Goal: Transaction & Acquisition: Purchase product/service

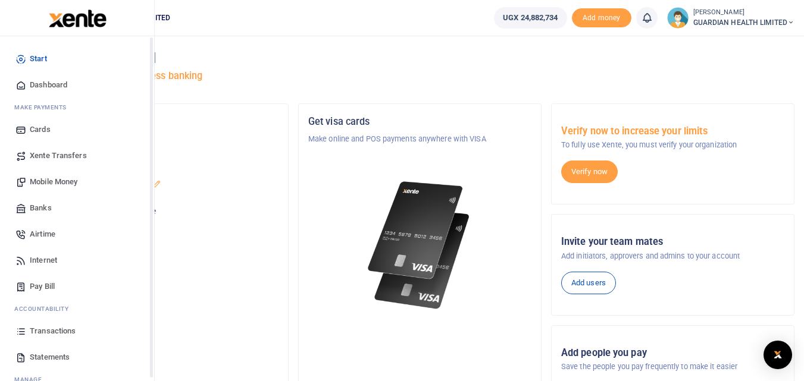
click at [40, 86] on span "Dashboard" at bounding box center [48, 85] width 37 height 12
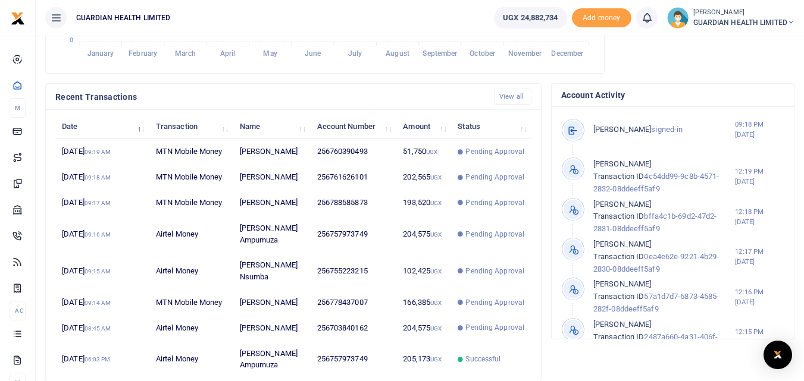
scroll to position [346, 0]
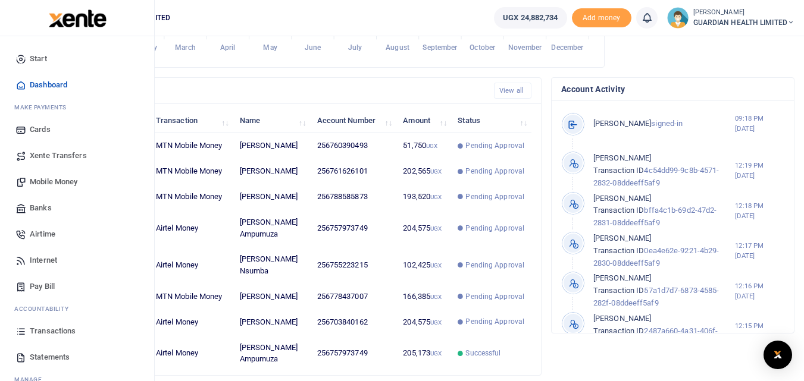
click at [46, 229] on span "Airtime" at bounding box center [43, 234] width 26 height 12
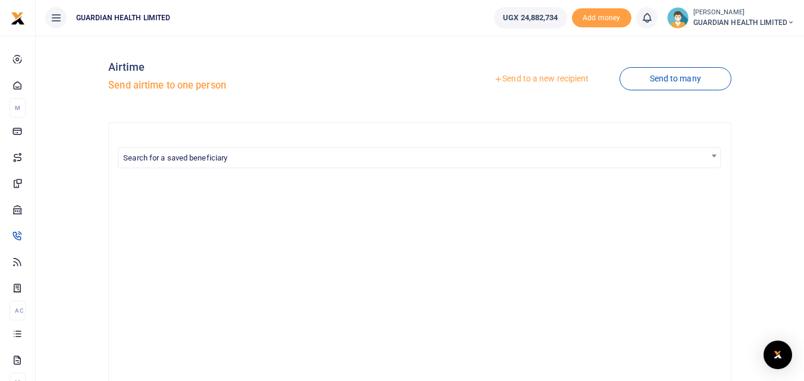
click at [558, 80] on link "Send to a new recipient" at bounding box center [541, 78] width 155 height 21
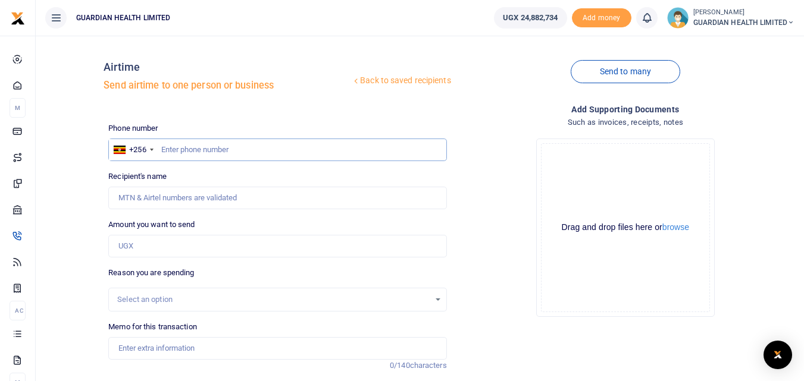
click at [195, 149] on input "text" at bounding box center [277, 150] width 338 height 23
type input "705799355"
click at [196, 251] on input "Amount you want to send" at bounding box center [277, 246] width 338 height 23
type input "20,000"
click at [196, 299] on div "Select an option" at bounding box center [273, 300] width 312 height 12
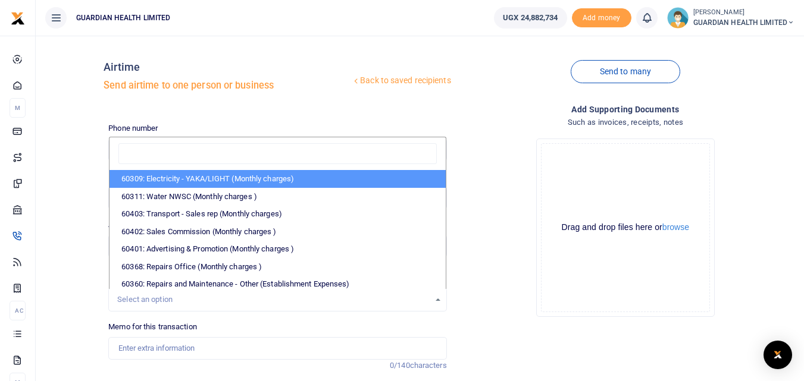
type input "Fred Bwire"
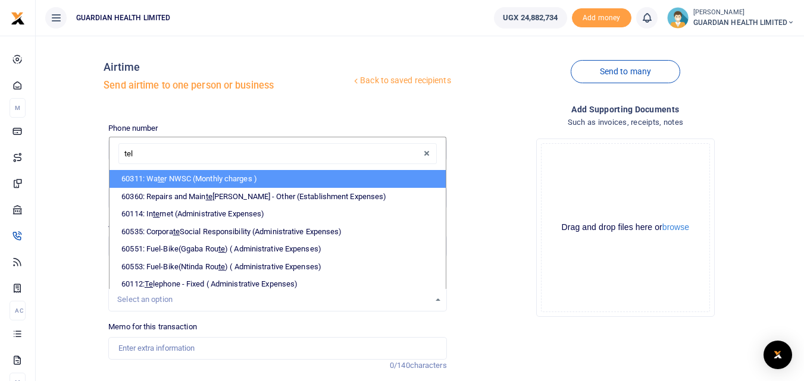
type input "tele"
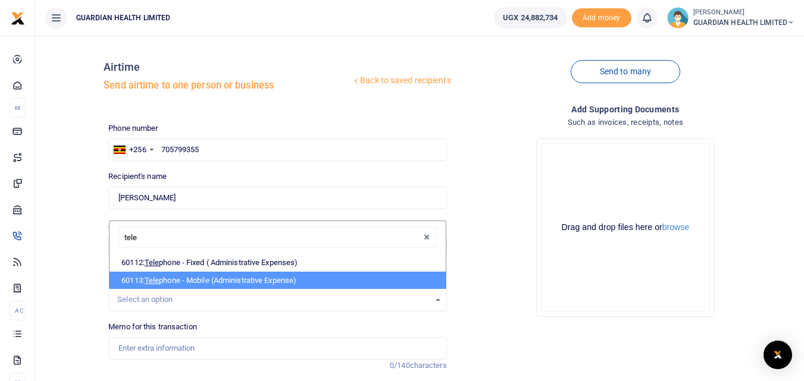
click at [199, 280] on li "60113: Tele phone - Mobile (Administrative Expense)" at bounding box center [277, 281] width 336 height 18
select select "5431"
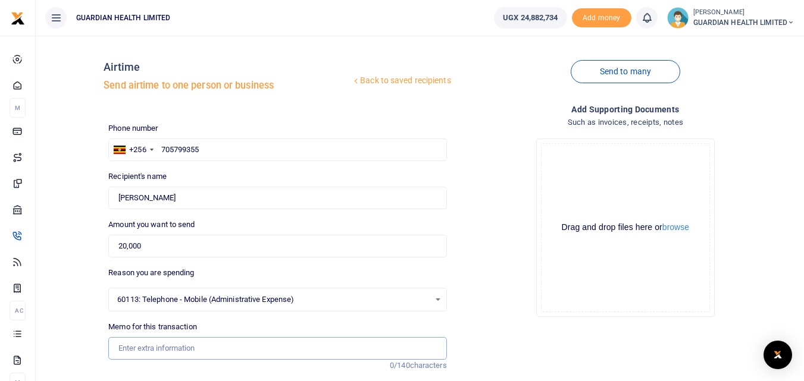
click at [165, 349] on input "Memo for this transaction" at bounding box center [277, 348] width 338 height 23
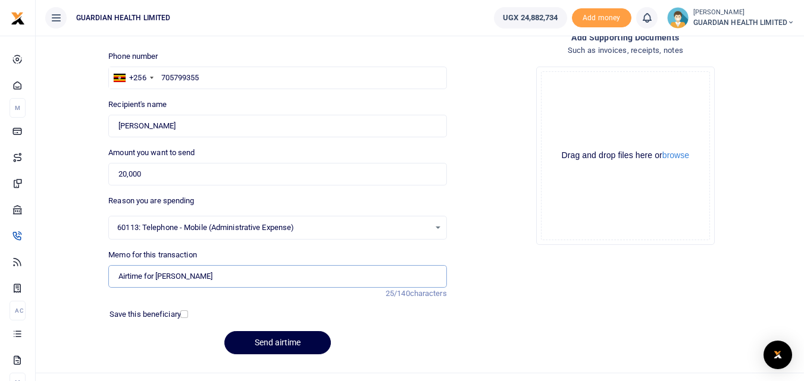
scroll to position [95, 0]
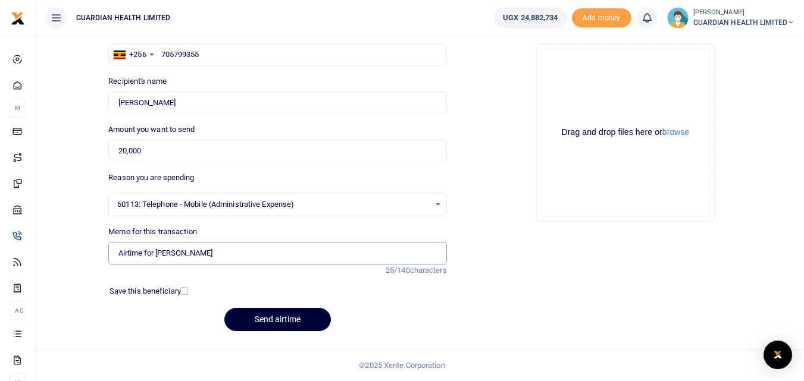
type input "Airtime for Nansana Rider"
click at [265, 315] on button "Send airtime" at bounding box center [277, 319] width 107 height 23
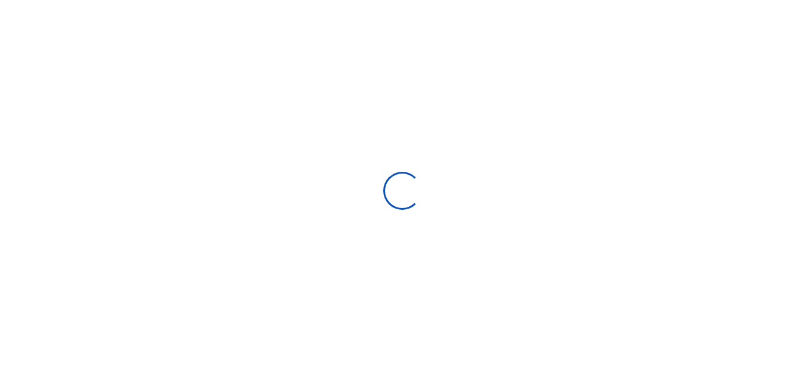
scroll to position [95, 0]
select select
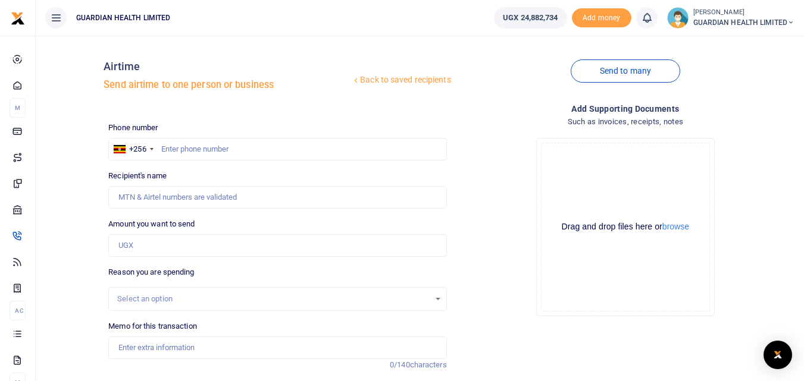
scroll to position [0, 0]
click at [229, 154] on input "text" at bounding box center [277, 150] width 338 height 23
type input "791304357"
type input "Victor Mwesigwa"
type input "791304357"
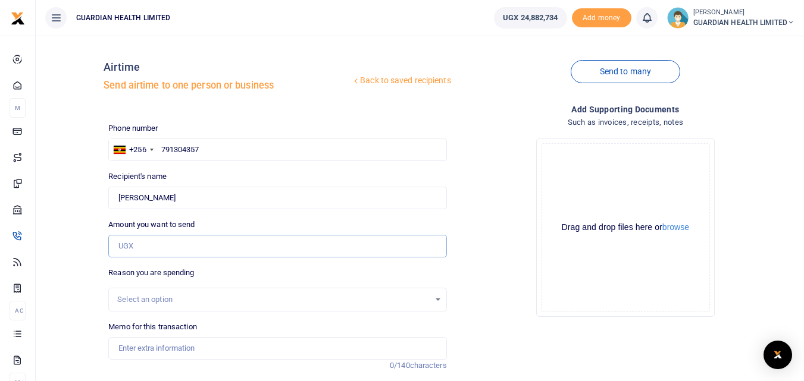
click at [161, 246] on input "Amount you want to send" at bounding box center [277, 246] width 338 height 23
click at [149, 248] on input "Amount you want to send" at bounding box center [277, 246] width 338 height 23
type input "20,000"
click at [170, 302] on div "Select an option" at bounding box center [273, 300] width 312 height 12
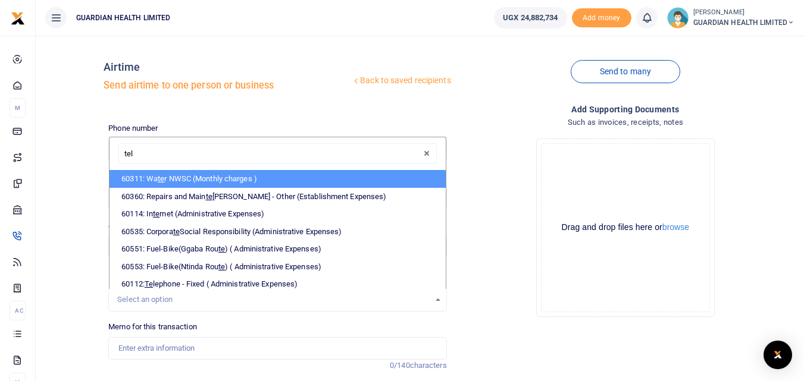
type input "tele"
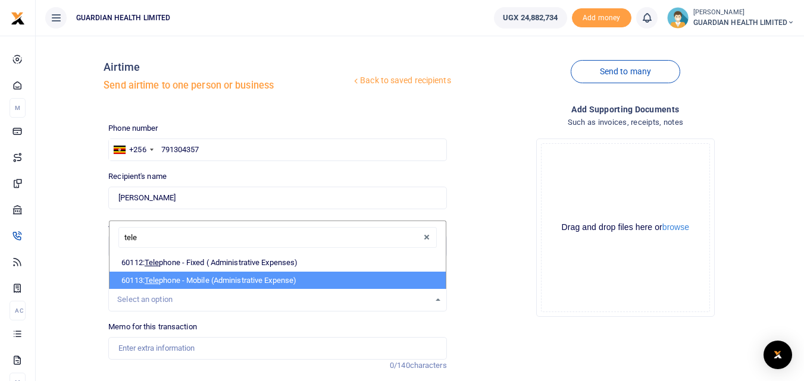
click at [222, 282] on li "60113: Tele phone - Mobile (Administrative Expense)" at bounding box center [277, 281] width 336 height 18
select select "5431"
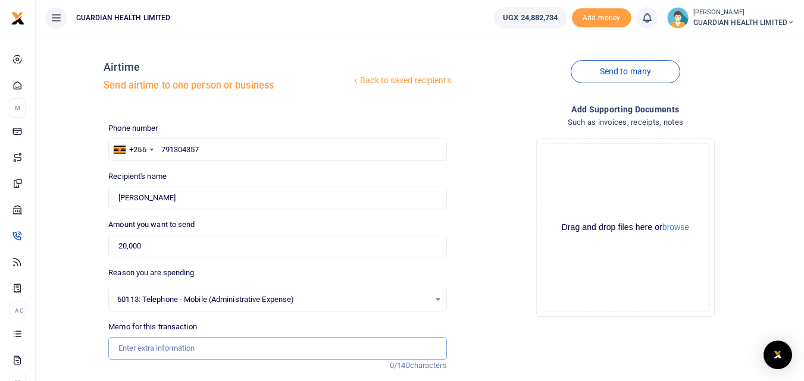
click at [176, 355] on input "Memo for this transaction" at bounding box center [277, 348] width 338 height 23
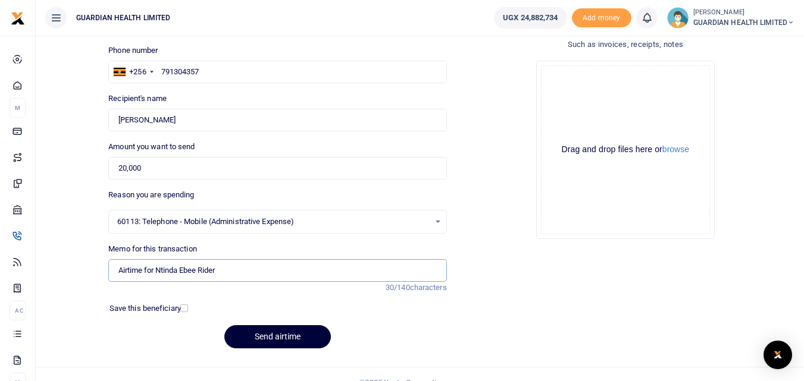
scroll to position [95, 0]
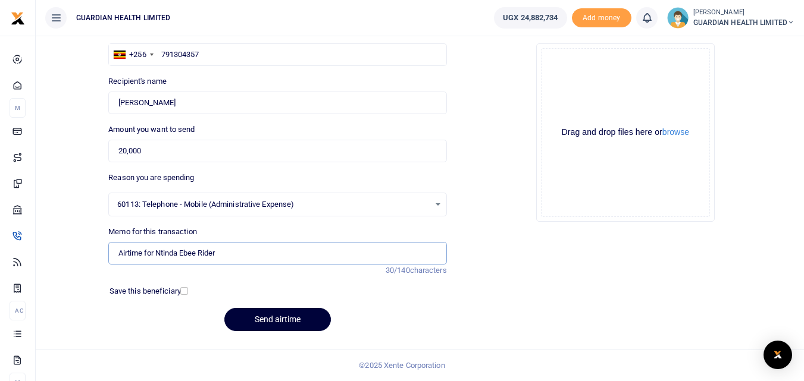
type input "Airtime for Ntinda Ebee Rider"
click at [262, 317] on button "Send airtime" at bounding box center [277, 319] width 107 height 23
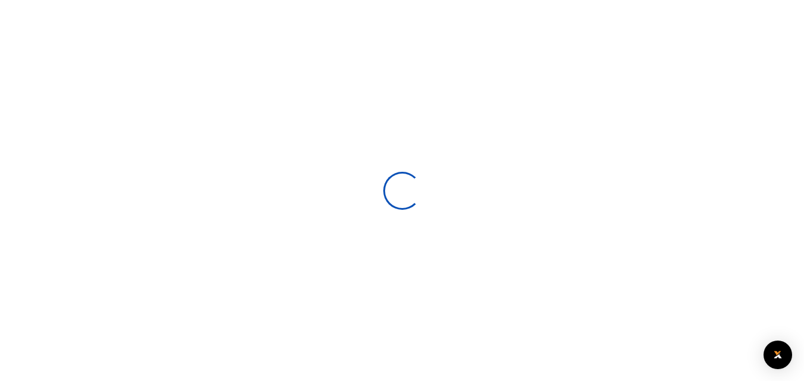
select select
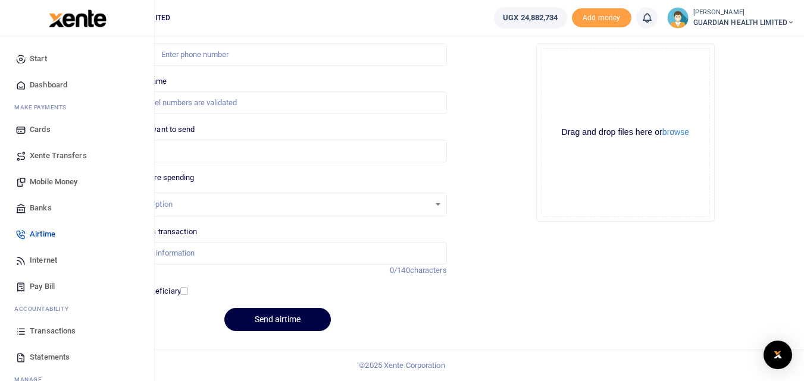
click at [58, 334] on span "Transactions" at bounding box center [53, 331] width 46 height 12
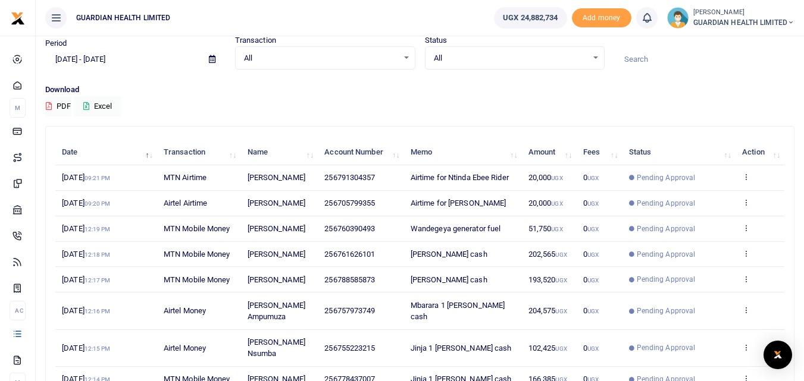
scroll to position [166, 0]
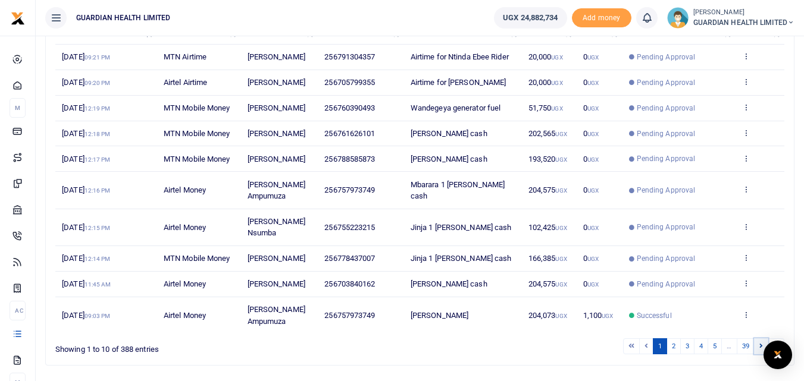
click at [762, 343] on icon at bounding box center [761, 346] width 4 height 7
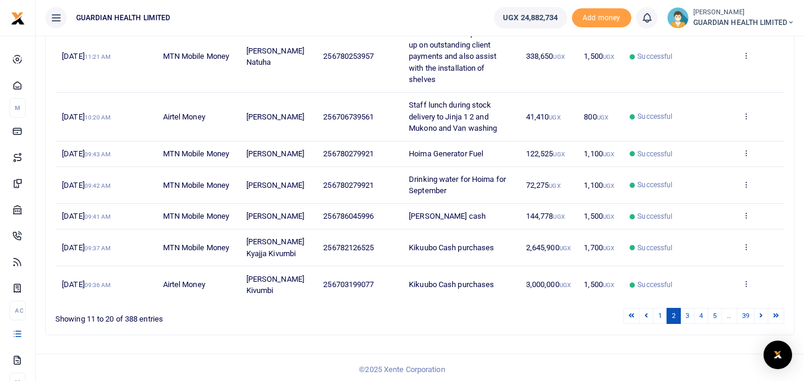
scroll to position [282, 0]
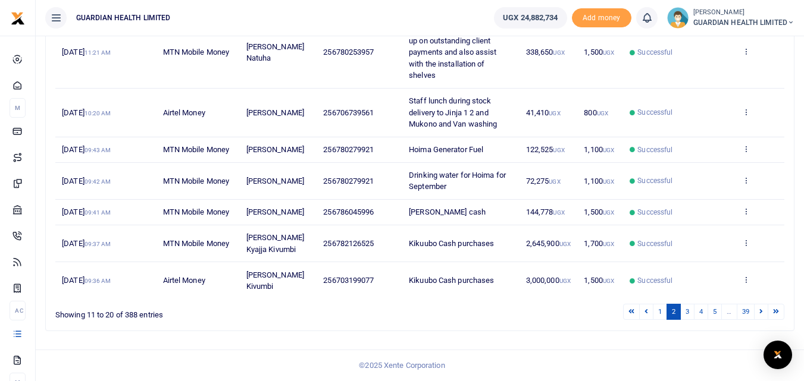
click at [762, 309] on icon at bounding box center [761, 311] width 4 height 7
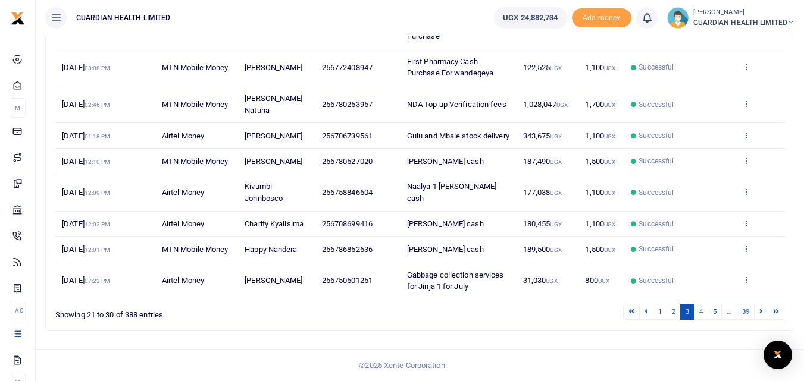
scroll to position [247, 0]
click at [763, 314] on link at bounding box center [761, 312] width 14 height 16
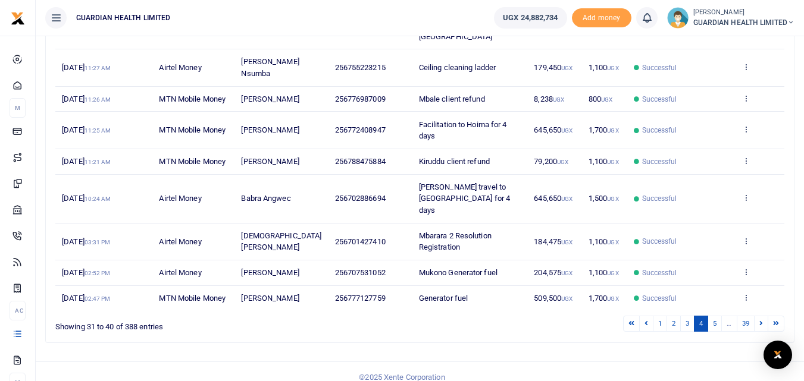
click at [763, 316] on link at bounding box center [761, 324] width 14 height 16
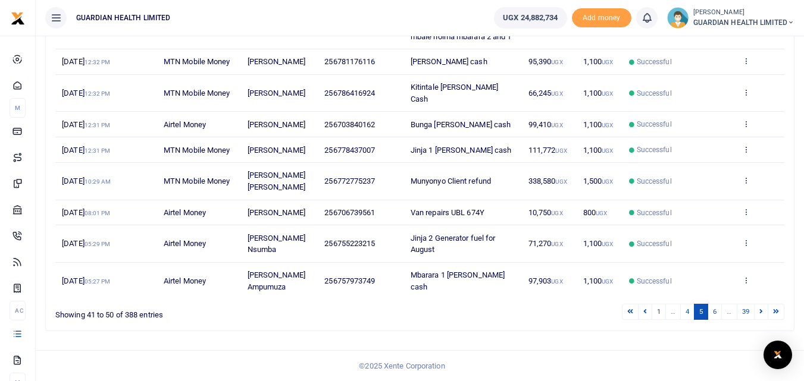
click at [763, 314] on link at bounding box center [761, 312] width 14 height 16
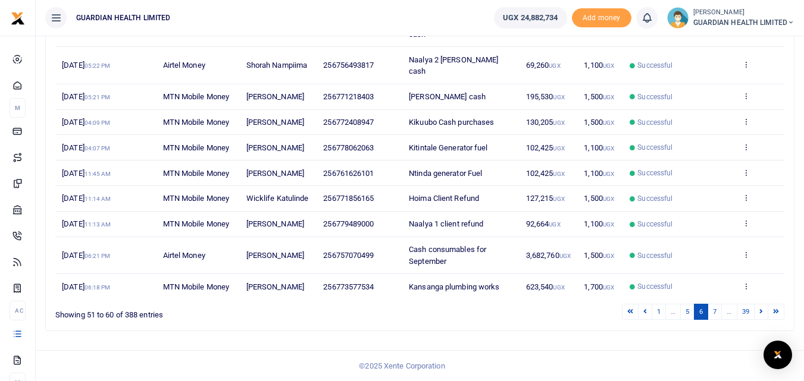
scroll to position [212, 0]
click at [763, 314] on link at bounding box center [761, 312] width 14 height 16
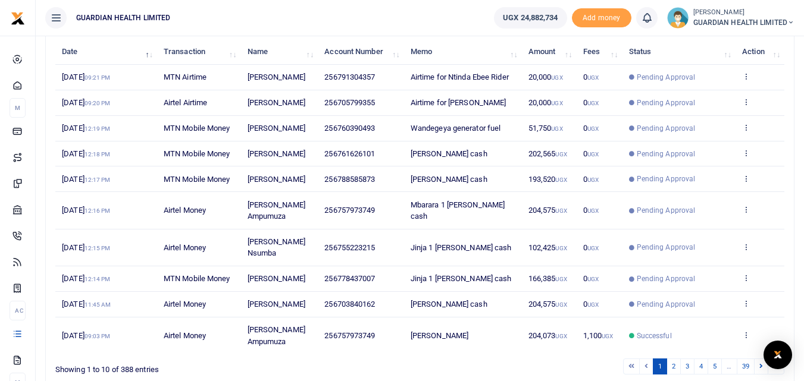
scroll to position [166, 0]
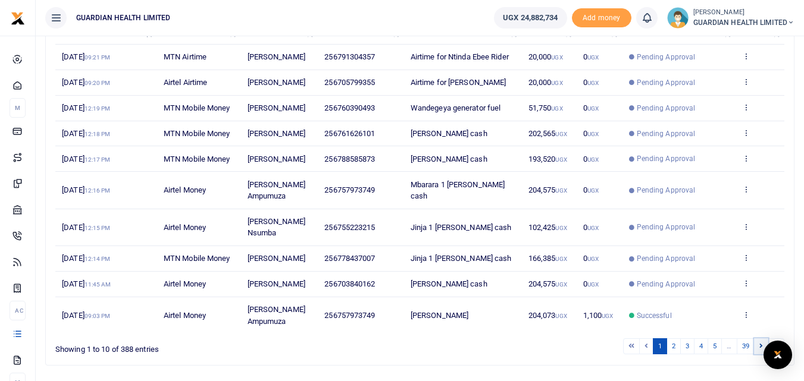
click at [760, 343] on icon at bounding box center [761, 346] width 4 height 7
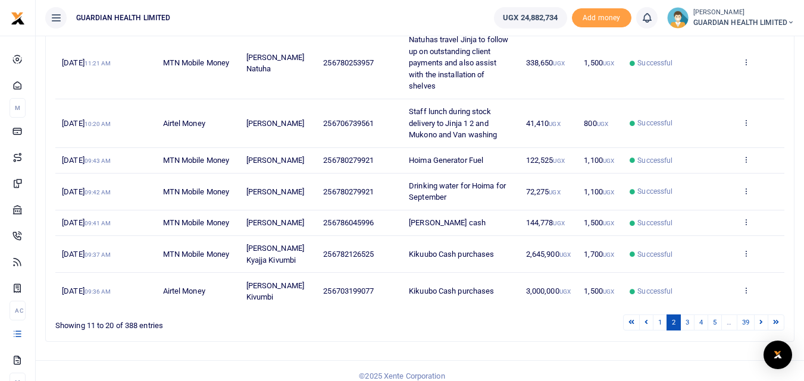
scroll to position [282, 0]
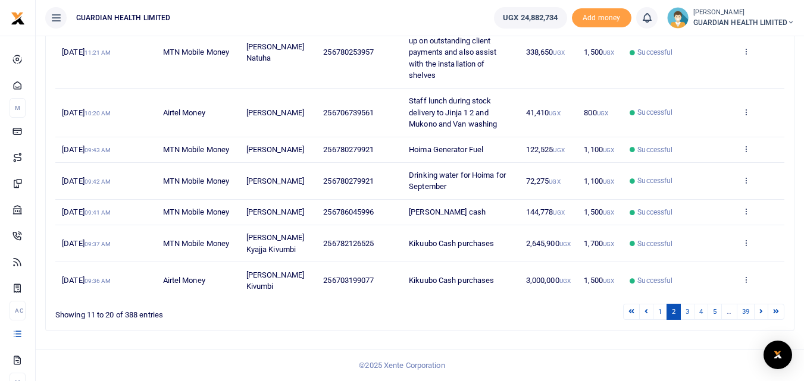
click at [760, 314] on icon at bounding box center [761, 311] width 4 height 7
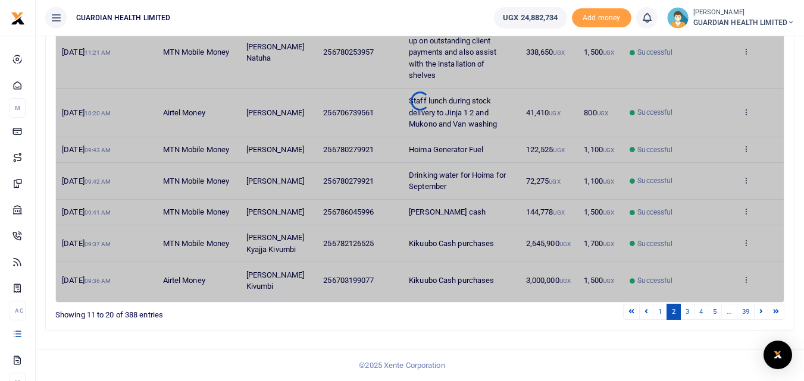
scroll to position [247, 0]
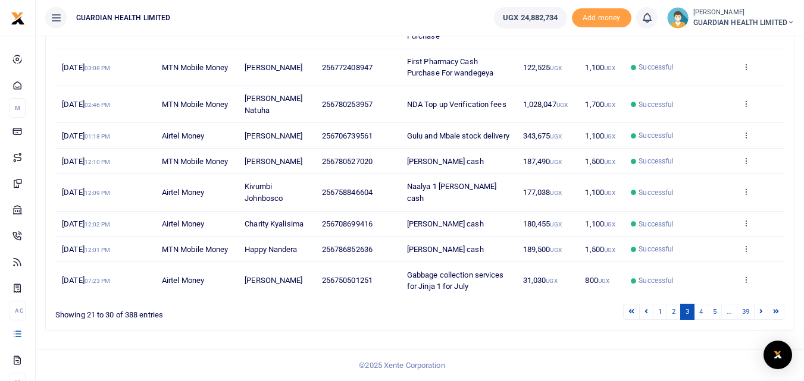
click at [760, 314] on icon at bounding box center [761, 311] width 4 height 7
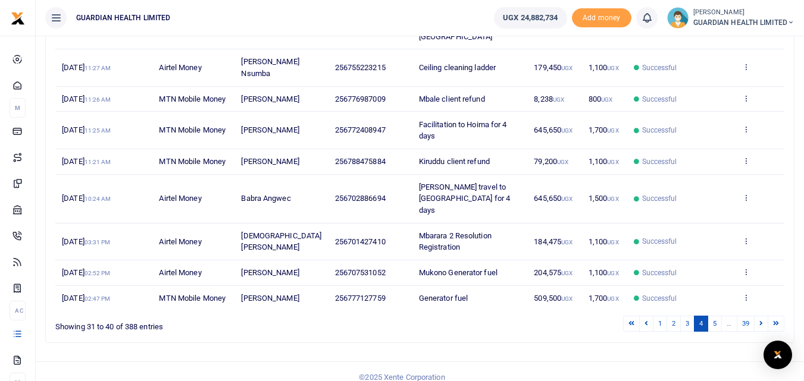
click at [760, 320] on icon at bounding box center [761, 323] width 4 height 7
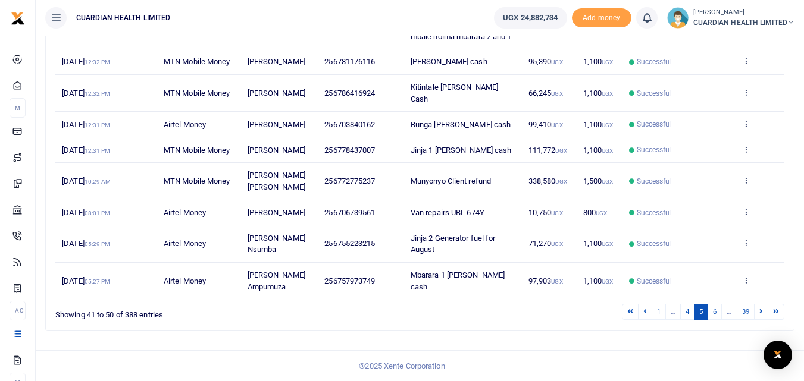
click at [760, 314] on icon at bounding box center [761, 311] width 4 height 7
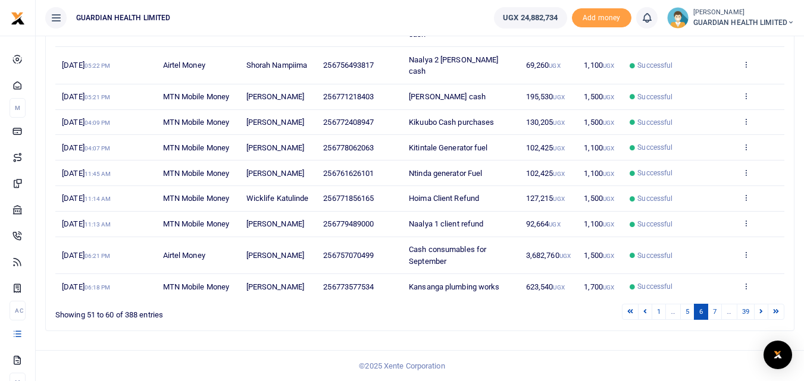
scroll to position [212, 0]
click at [760, 314] on icon at bounding box center [761, 311] width 4 height 7
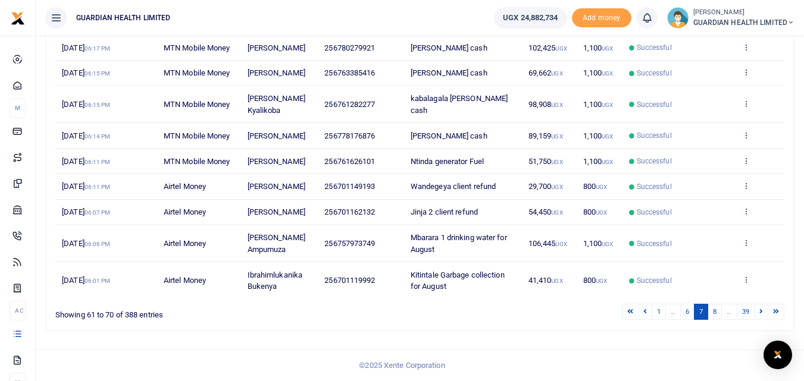
click at [760, 303] on div "Date Transaction Name Account Number Memo Amount Fees Status Action 5th Sep 202…" at bounding box center [419, 136] width 729 height 334
click at [759, 315] on icon at bounding box center [761, 311] width 4 height 7
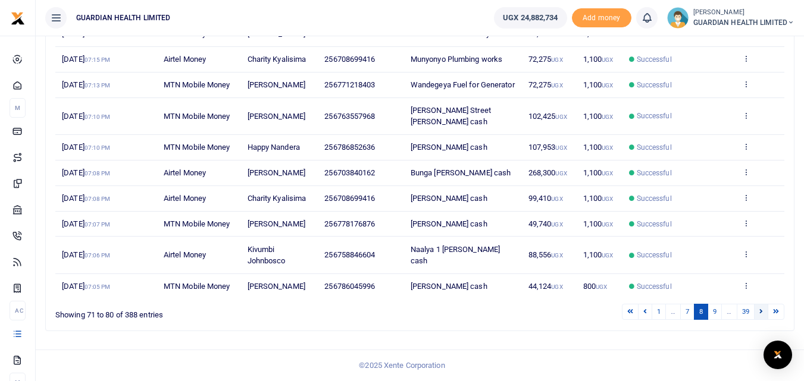
click at [763, 315] on link at bounding box center [761, 312] width 14 height 16
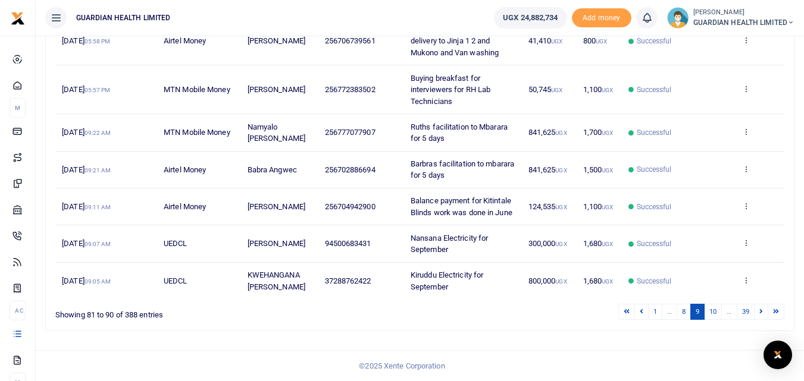
scroll to position [305, 0]
click at [763, 315] on link at bounding box center [761, 312] width 14 height 16
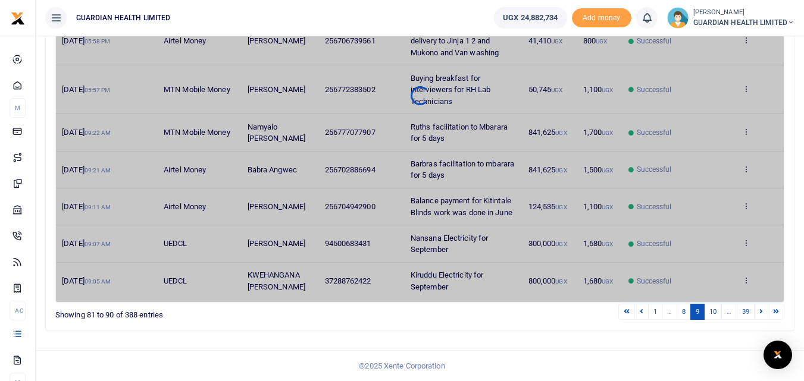
scroll to position [270, 0]
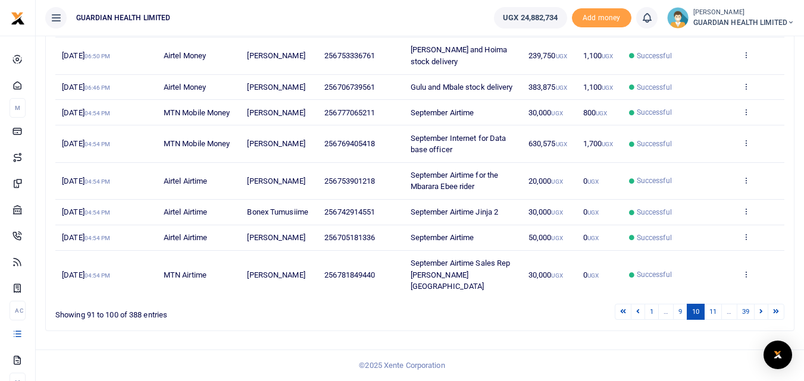
click at [763, 315] on link at bounding box center [761, 312] width 14 height 16
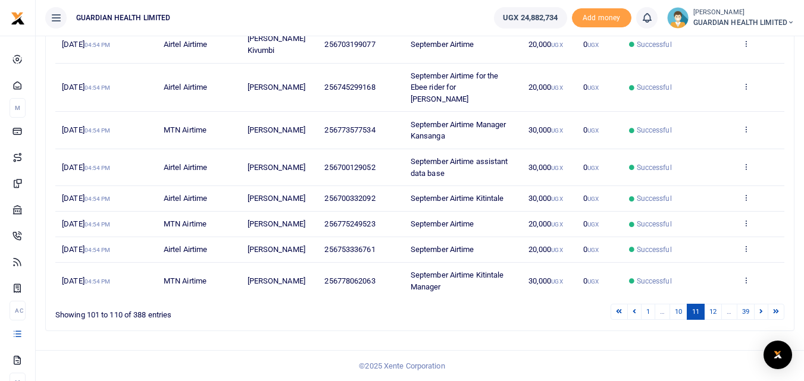
scroll to position [224, 0]
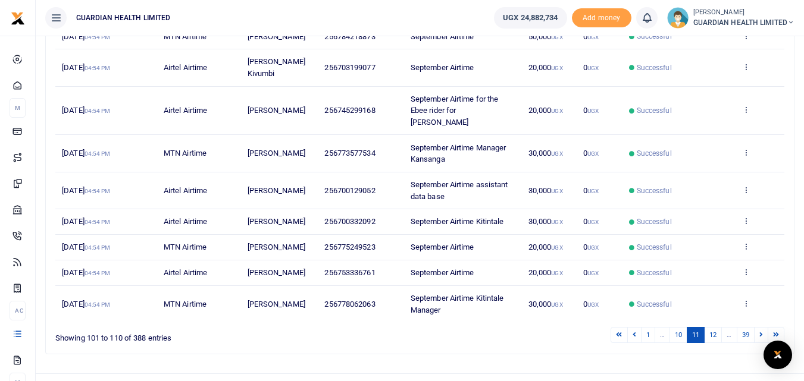
click at [763, 327] on link at bounding box center [761, 335] width 14 height 16
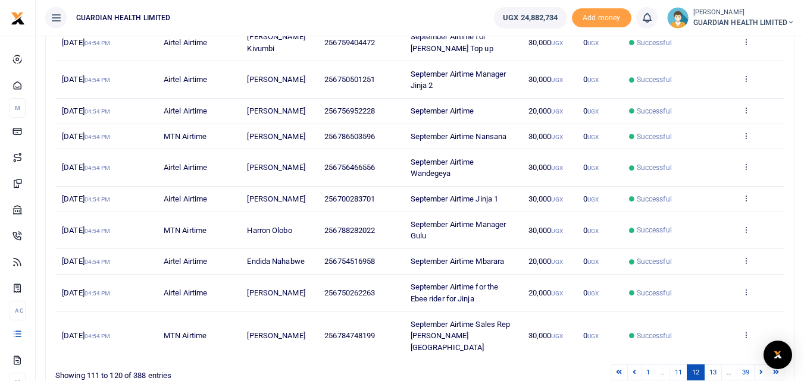
scroll to position [236, 0]
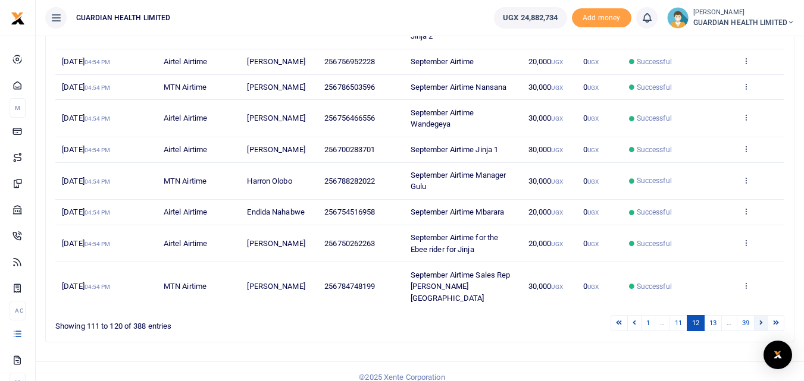
click at [757, 315] on link at bounding box center [761, 323] width 14 height 16
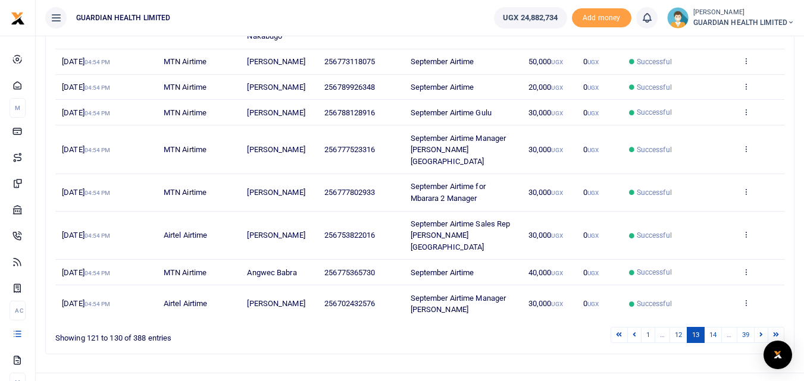
click at [757, 327] on link at bounding box center [761, 335] width 14 height 16
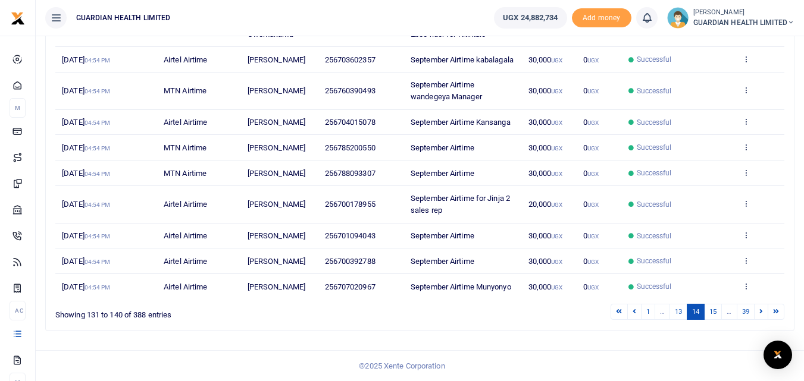
scroll to position [224, 0]
click at [760, 313] on icon at bounding box center [761, 311] width 4 height 7
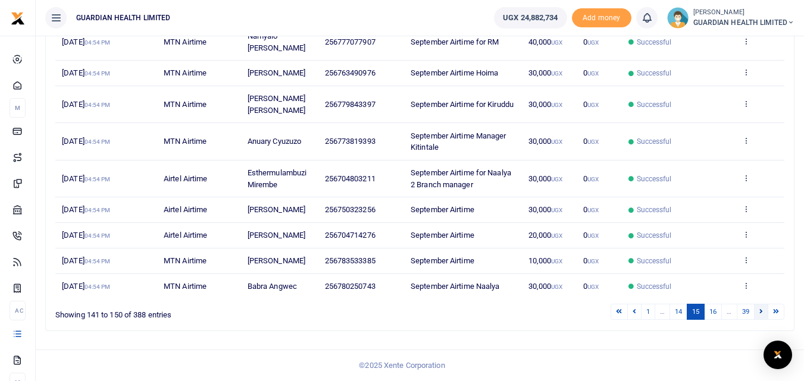
click at [760, 315] on icon at bounding box center [761, 311] width 4 height 7
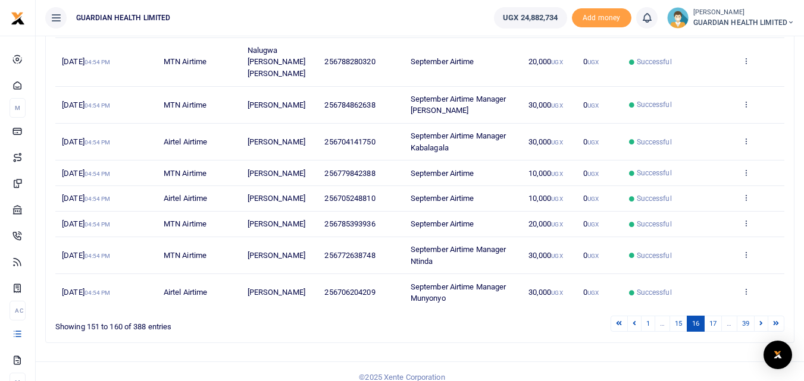
click at [760, 323] on div "Search: Date Transaction Name Account Number Memo Amount Fees Status Action 3rd…" at bounding box center [420, 145] width 748 height 394
click at [758, 316] on link at bounding box center [761, 324] width 14 height 16
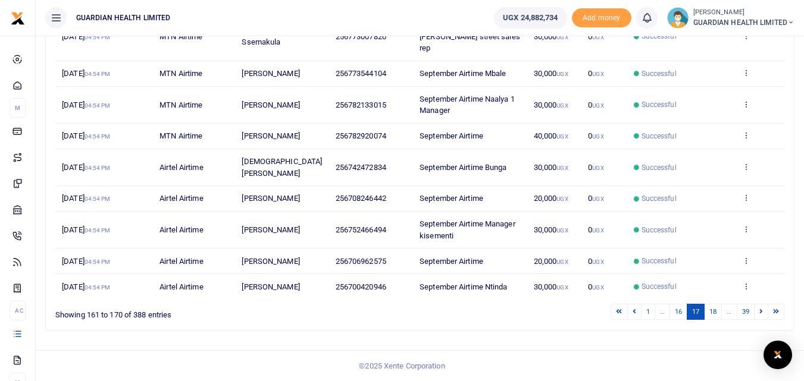
scroll to position [201, 0]
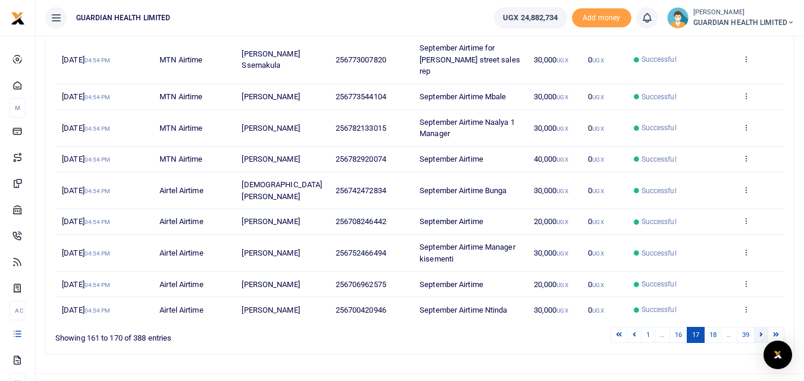
click at [759, 331] on icon at bounding box center [761, 334] width 4 height 7
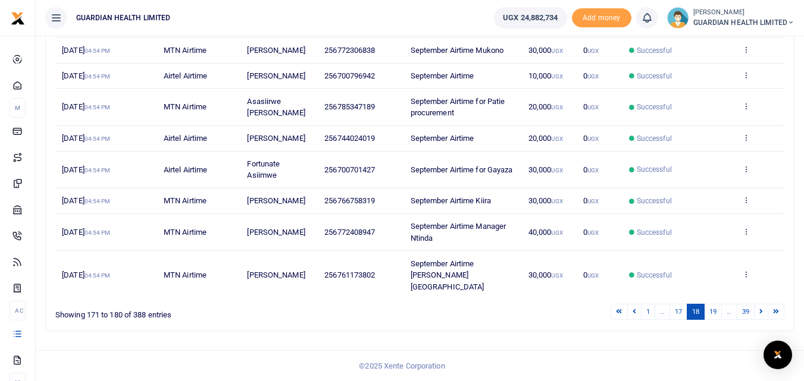
scroll to position [259, 0]
click at [758, 314] on link at bounding box center [761, 312] width 14 height 16
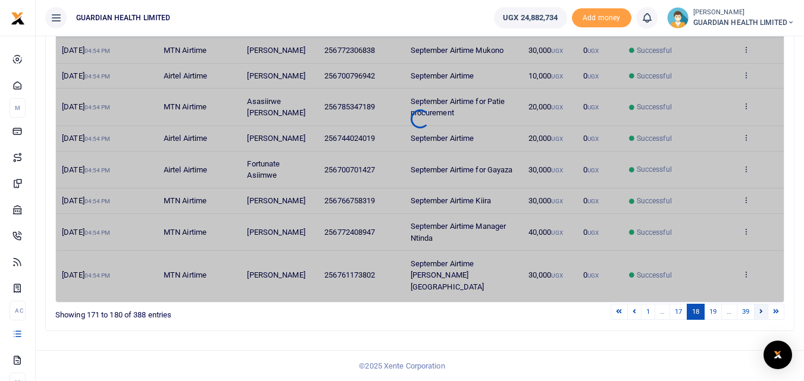
scroll to position [247, 0]
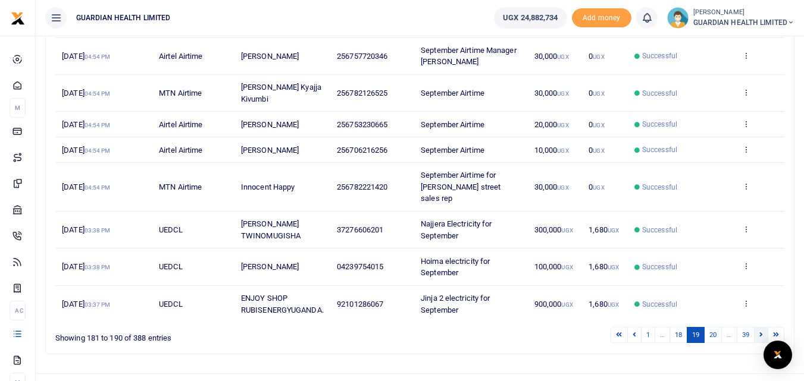
click at [760, 331] on icon at bounding box center [761, 334] width 4 height 7
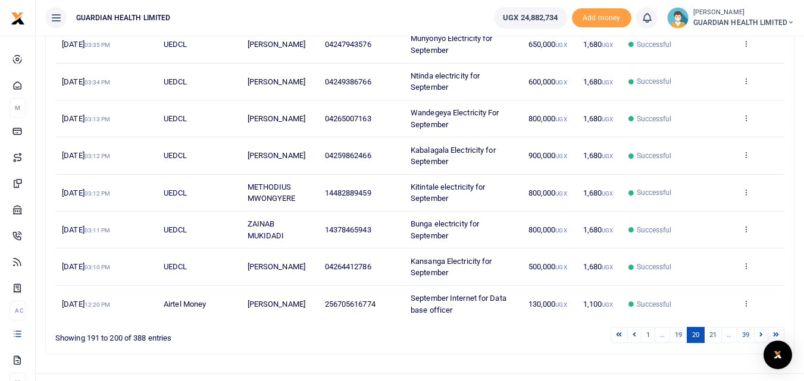
click at [748, 233] on icon at bounding box center [746, 229] width 8 height 8
click at [702, 261] on link "View details" at bounding box center [702, 260] width 94 height 17
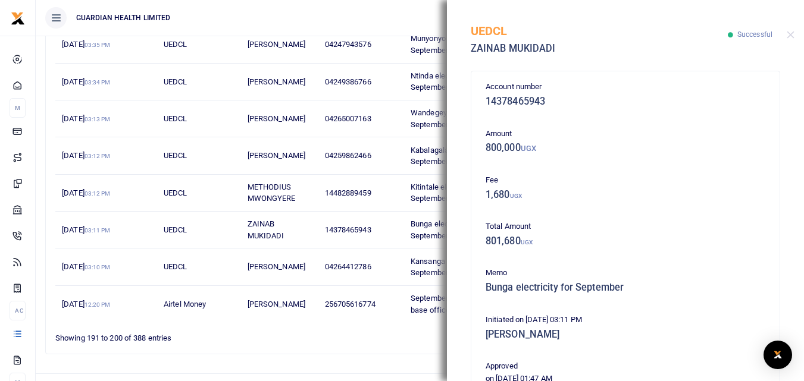
scroll to position [0, 0]
click at [782, 39] on div "UEDCL ZAINAB MUKIDADI Successful" at bounding box center [625, 33] width 357 height 66
click at [792, 37] on button "Close" at bounding box center [791, 35] width 8 height 8
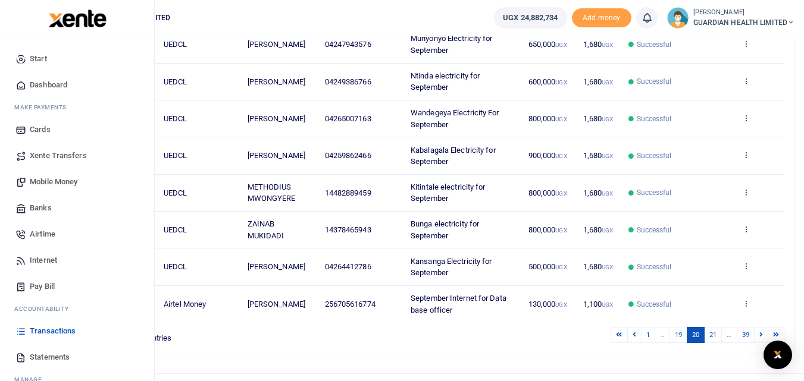
click at [48, 289] on span "Pay Bill" at bounding box center [42, 287] width 25 height 12
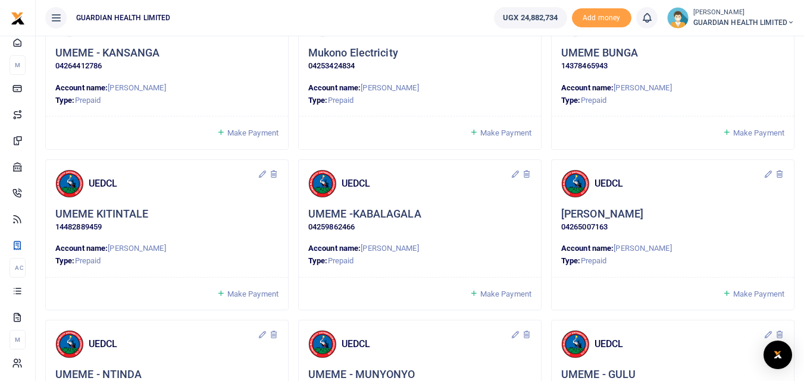
scroll to position [407, 0]
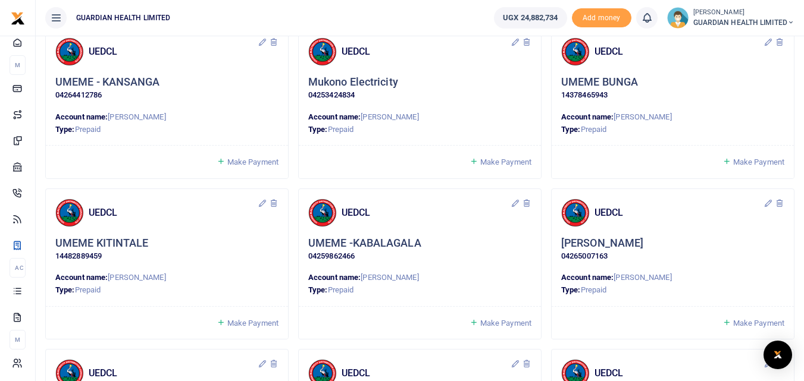
click at [767, 45] on icon at bounding box center [768, 42] width 10 height 10
click at [724, 112] on p "Account name: [PERSON_NAME]" at bounding box center [672, 117] width 223 height 12
click at [752, 157] on link "Make Payment" at bounding box center [753, 162] width 62 height 14
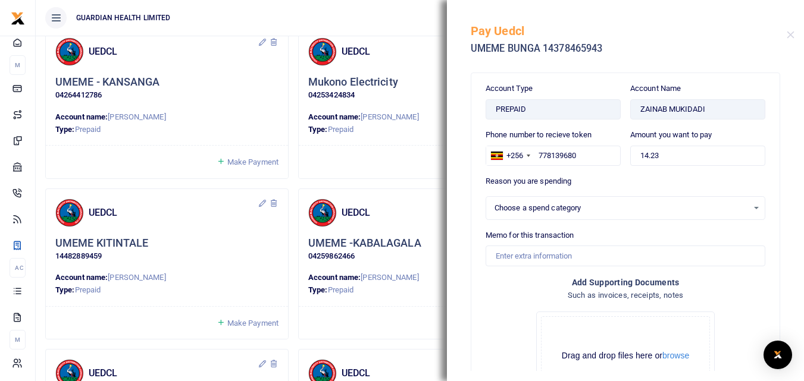
select select
click at [790, 36] on button "Close" at bounding box center [791, 35] width 8 height 8
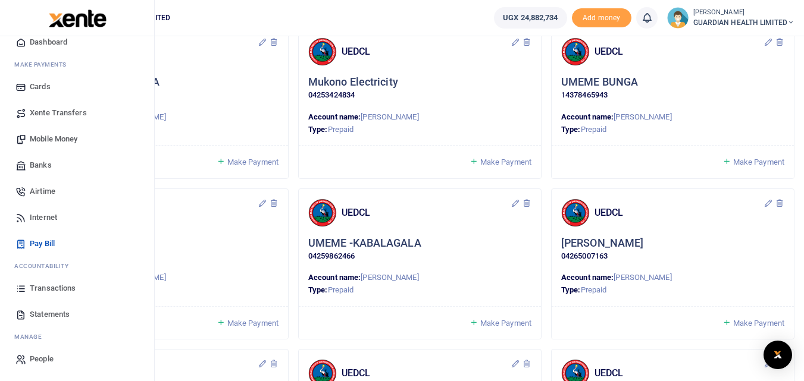
click at [49, 294] on span "Transactions" at bounding box center [53, 289] width 46 height 12
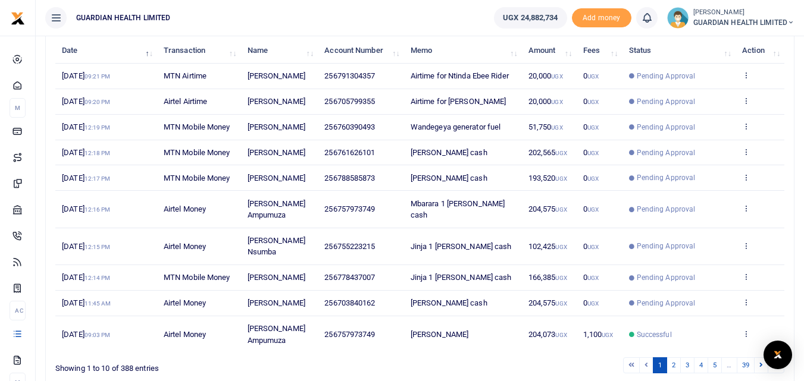
scroll to position [166, 0]
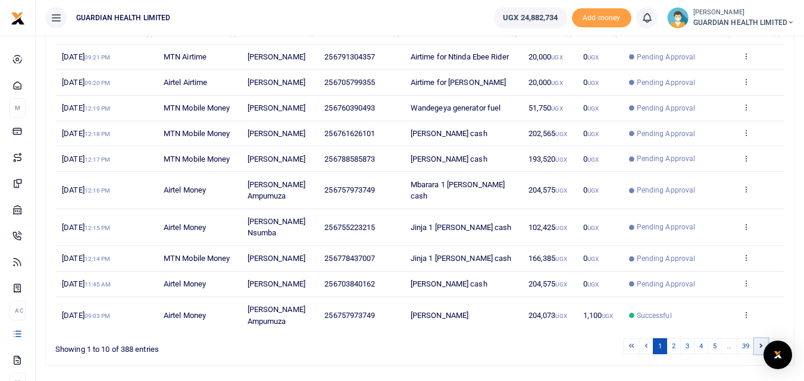
click at [766, 339] on link at bounding box center [761, 347] width 14 height 16
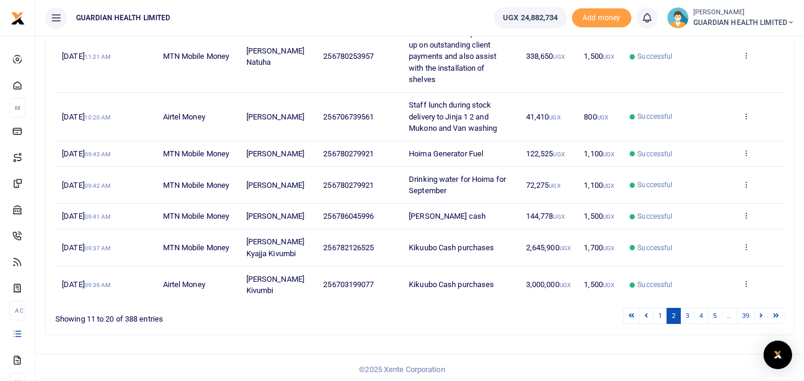
scroll to position [282, 0]
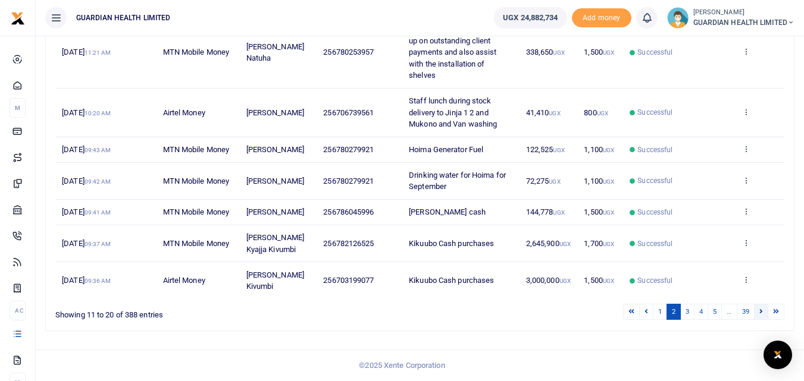
click at [763, 308] on link at bounding box center [761, 312] width 14 height 16
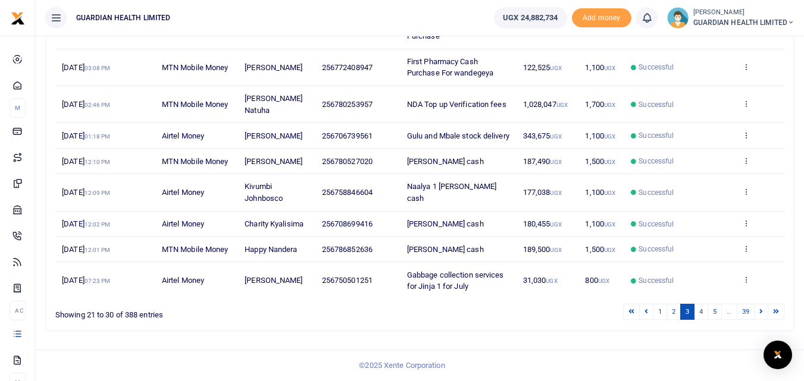
scroll to position [247, 0]
click at [715, 312] on link "5" at bounding box center [714, 312] width 14 height 16
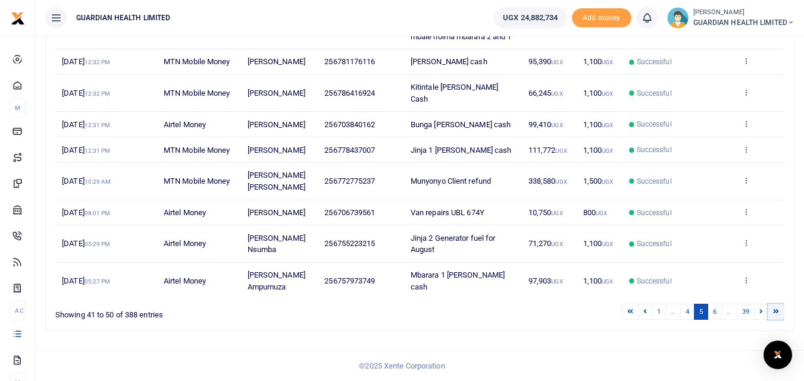
click at [777, 312] on icon at bounding box center [776, 311] width 6 height 7
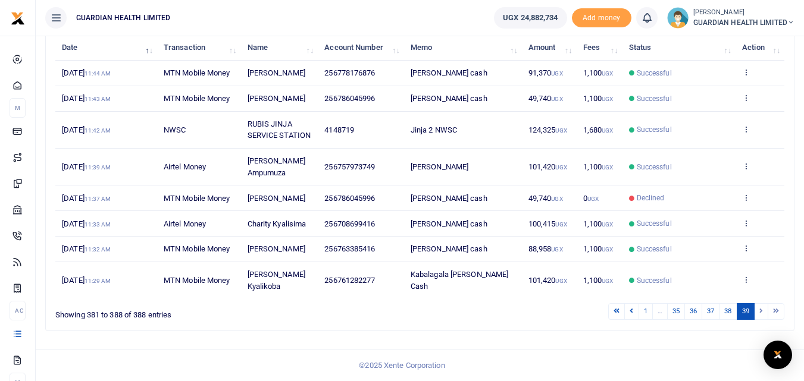
scroll to position [173, 0]
click at [707, 310] on link "37" at bounding box center [711, 311] width 18 height 16
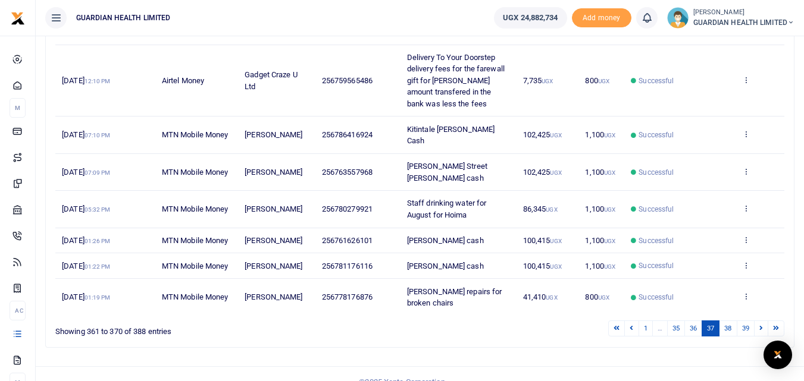
scroll to position [293, 0]
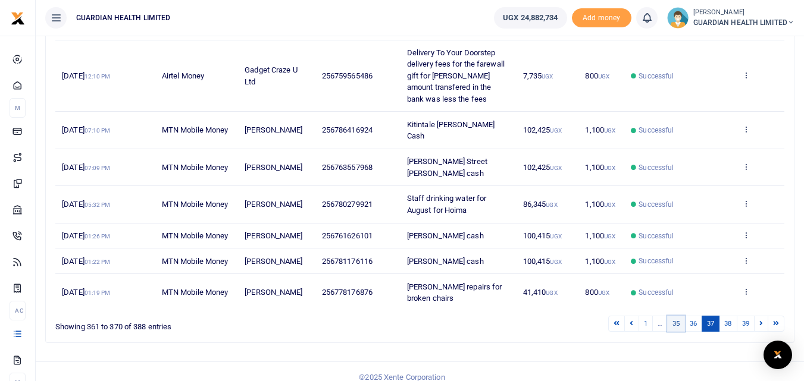
click at [672, 316] on link "35" at bounding box center [676, 324] width 18 height 16
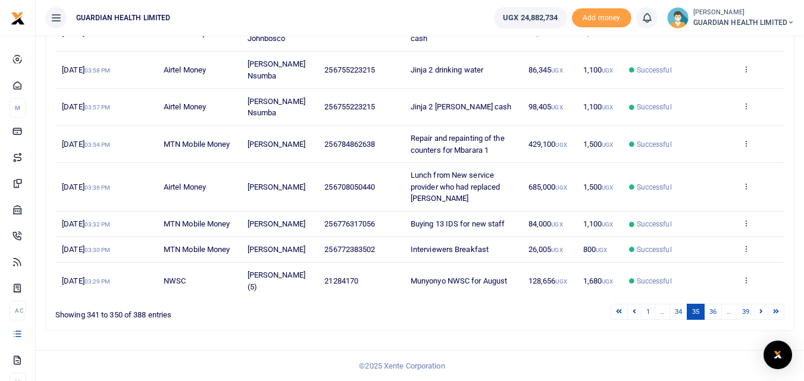
scroll to position [236, 0]
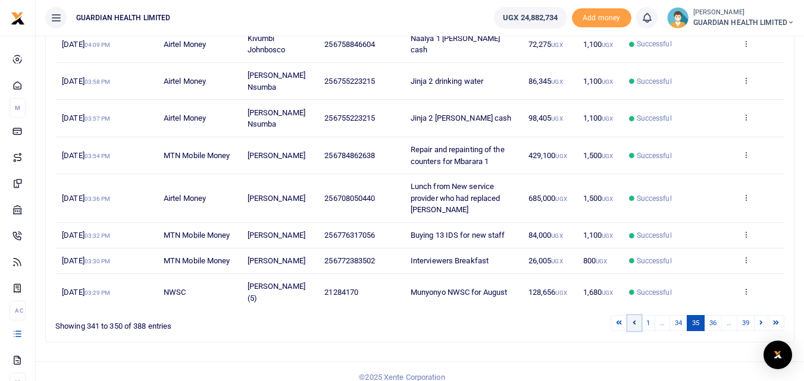
click at [628, 315] on link at bounding box center [634, 323] width 14 height 16
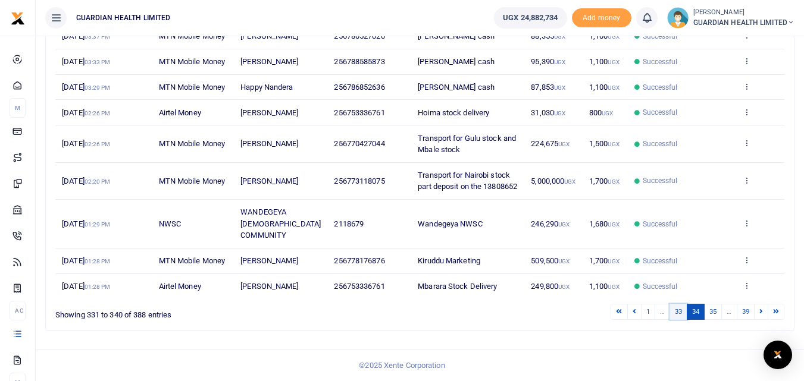
click at [680, 316] on link "33" at bounding box center [678, 312] width 18 height 16
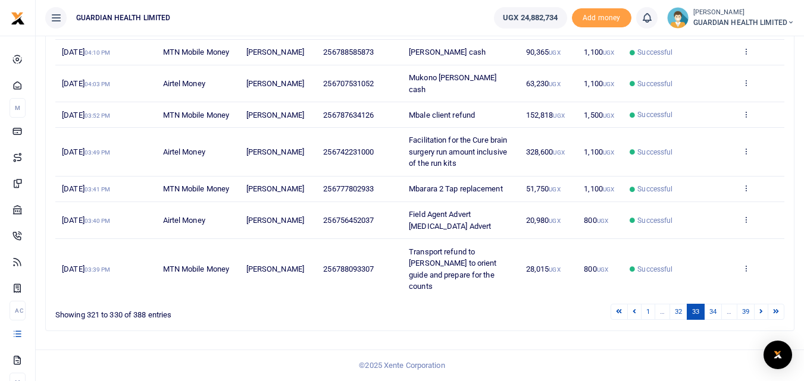
scroll to position [282, 0]
click at [658, 317] on li "…" at bounding box center [662, 312] width 15 height 16
click at [630, 307] on link at bounding box center [634, 312] width 14 height 16
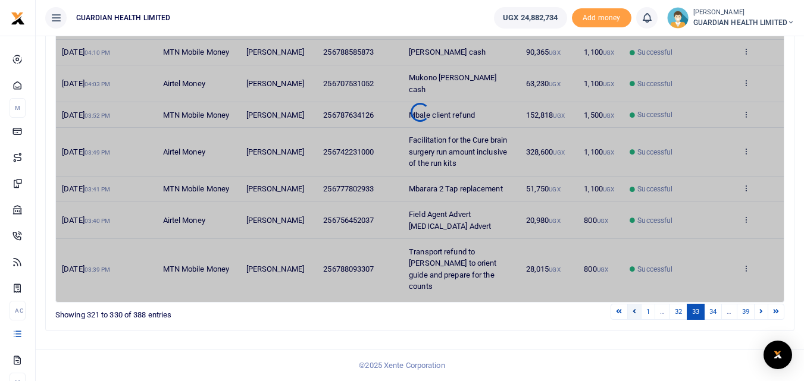
scroll to position [224, 0]
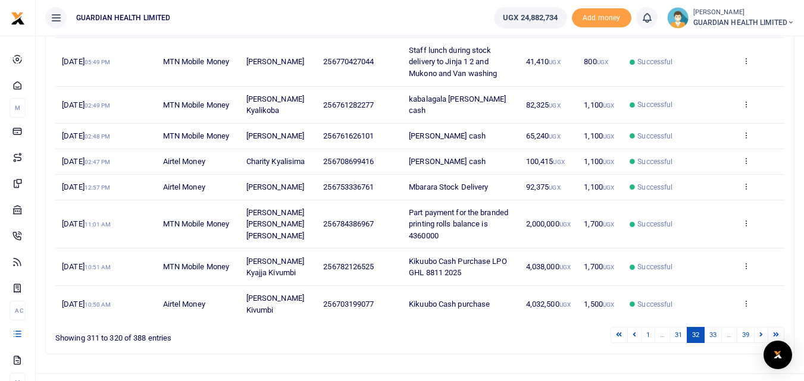
click at [630, 327] on link at bounding box center [634, 335] width 14 height 16
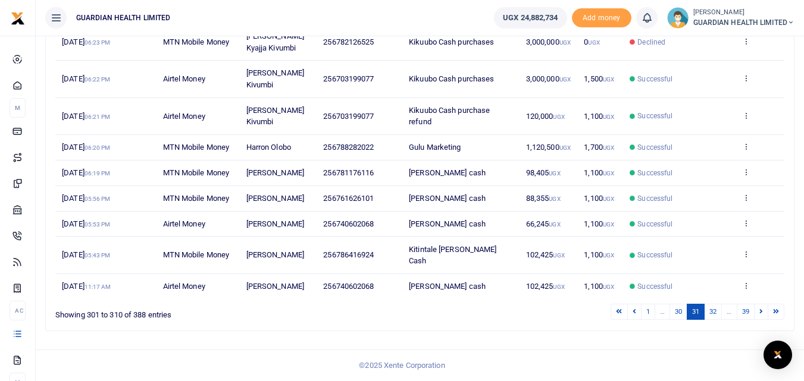
scroll to position [189, 0]
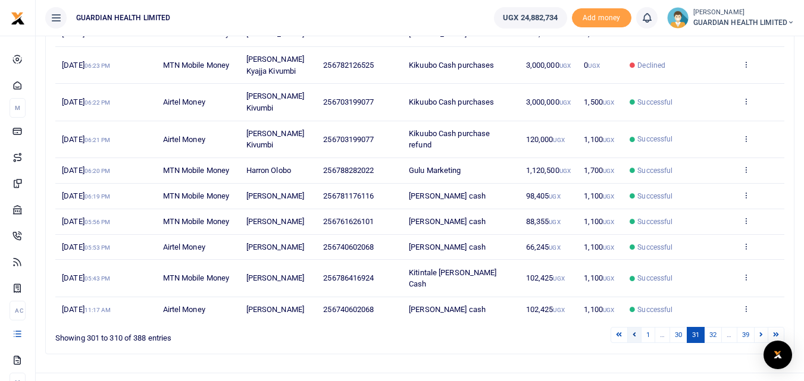
click at [633, 331] on icon at bounding box center [635, 334] width 4 height 7
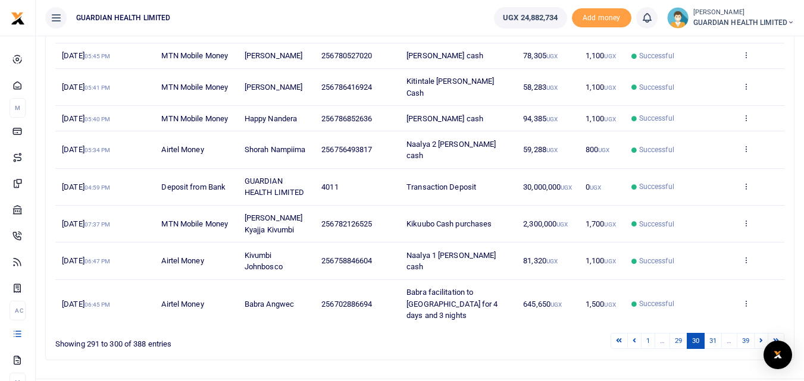
scroll to position [259, 0]
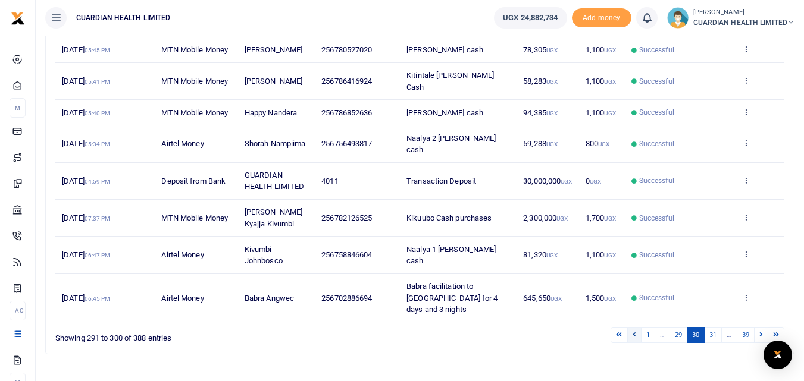
click at [634, 331] on icon at bounding box center [635, 334] width 4 height 7
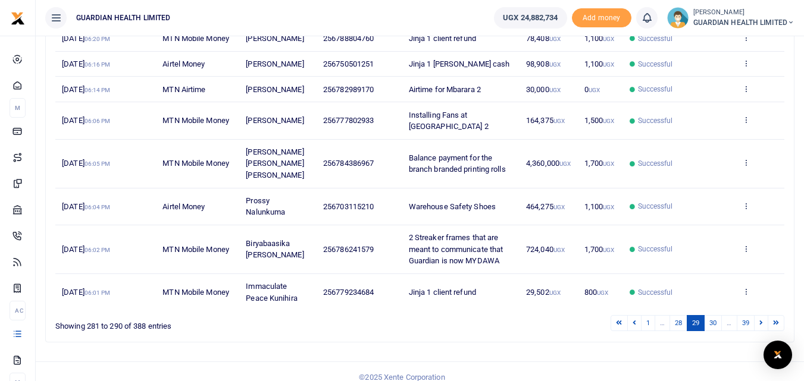
click at [634, 314] on div "1 … 28 29 30 … 39" at bounding box center [571, 323] width 425 height 18
click at [633, 321] on icon at bounding box center [635, 323] width 4 height 7
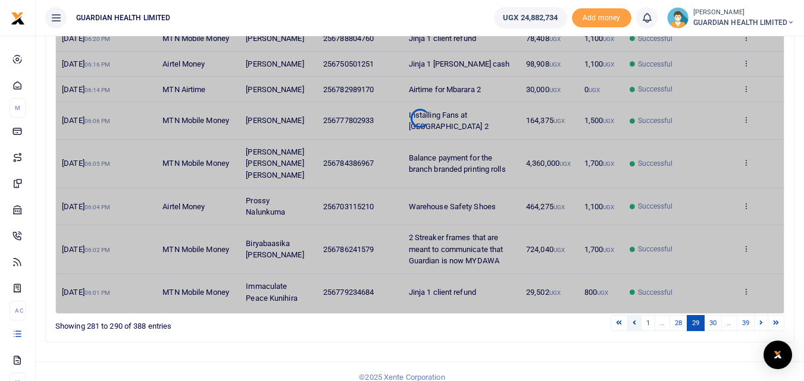
scroll to position [236, 0]
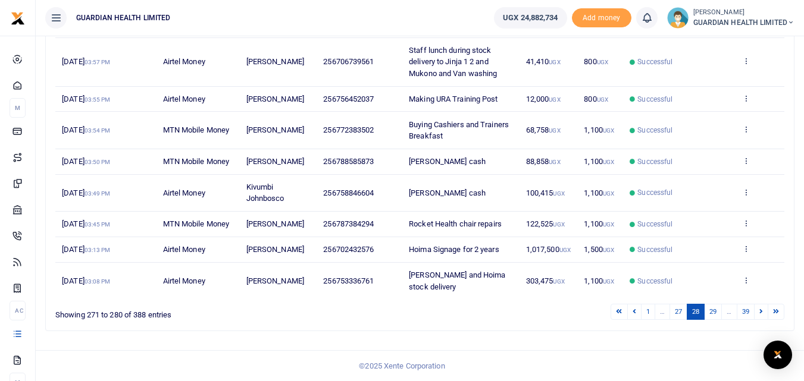
click at [633, 321] on div "Search: Date Transaction Name Account Number Memo Amount Fees Status Action 27t…" at bounding box center [420, 139] width 748 height 383
click at [677, 315] on link "27" at bounding box center [678, 312] width 18 height 16
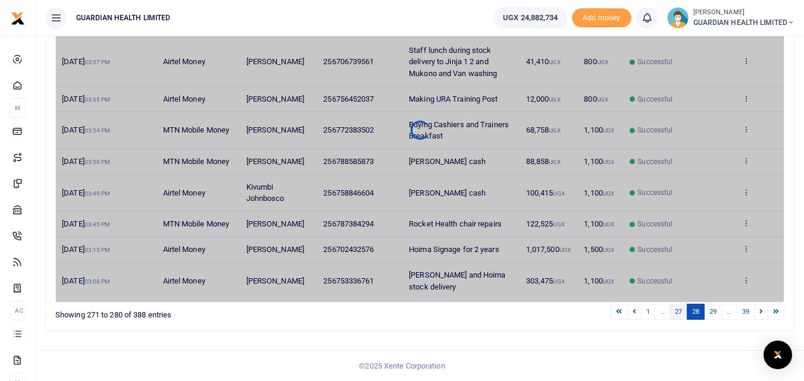
scroll to position [189, 0]
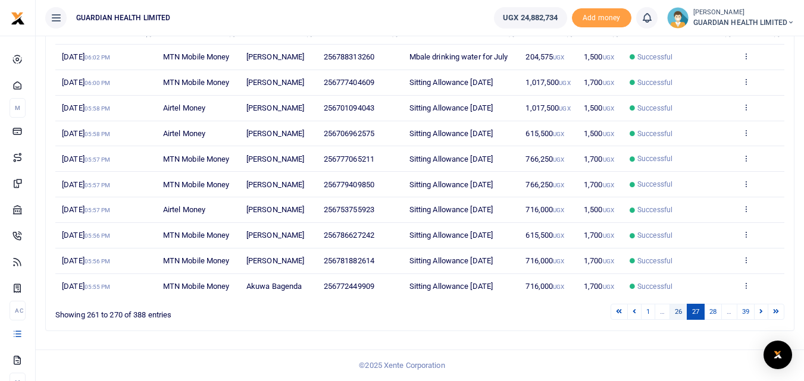
click at [676, 314] on link "26" at bounding box center [678, 312] width 18 height 16
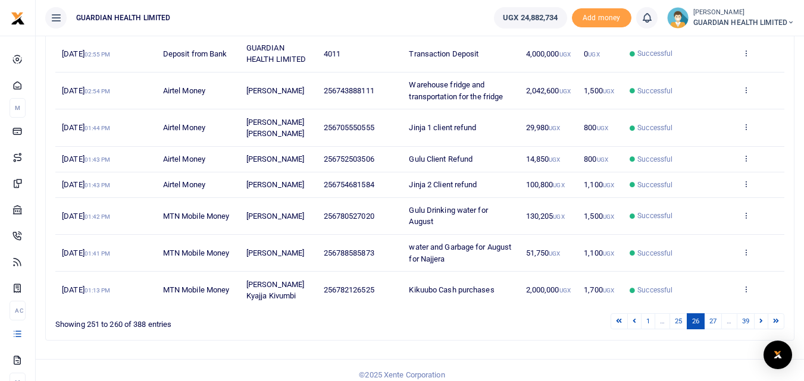
scroll to position [259, 0]
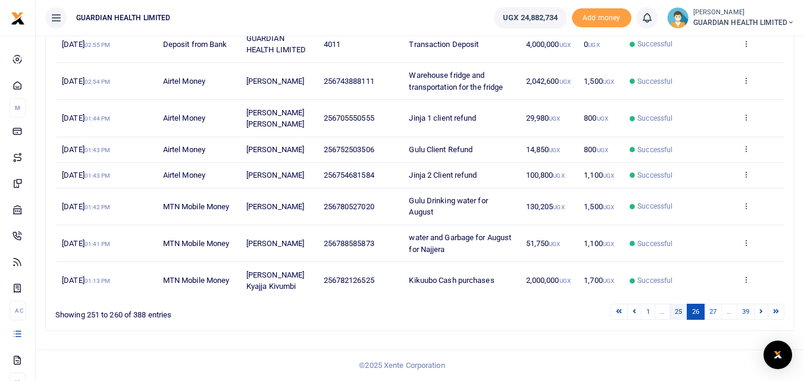
click at [678, 311] on link "25" at bounding box center [678, 312] width 18 height 16
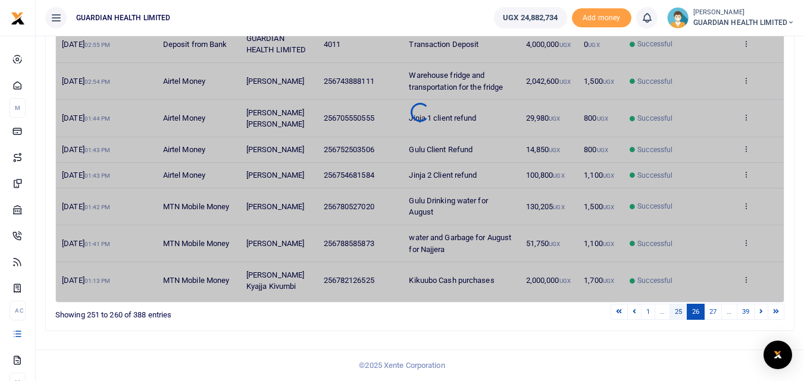
scroll to position [247, 0]
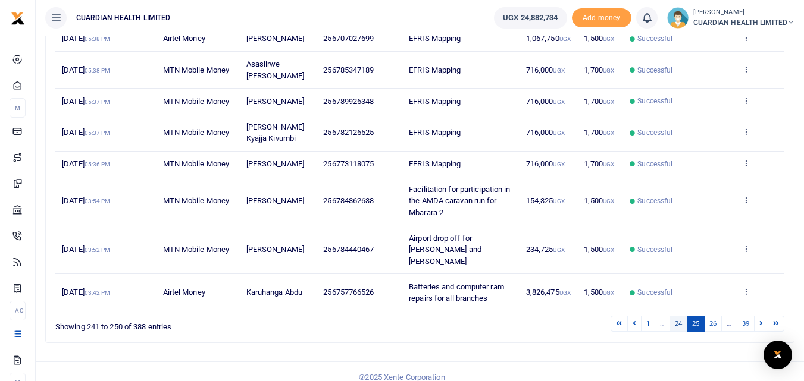
click at [675, 316] on link "24" at bounding box center [678, 324] width 18 height 16
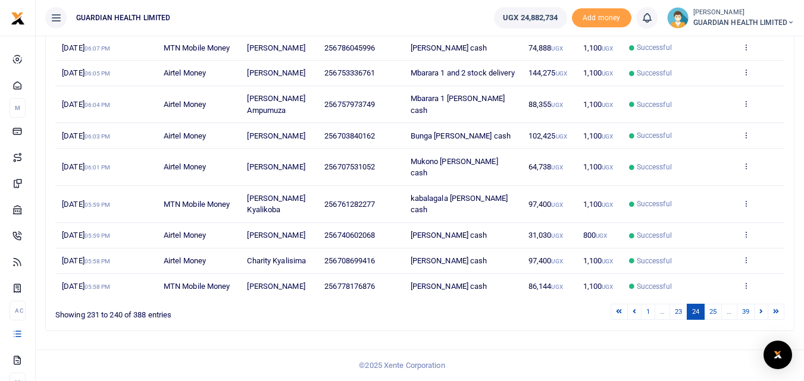
scroll to position [212, 0]
click at [675, 315] on link "23" at bounding box center [678, 312] width 18 height 16
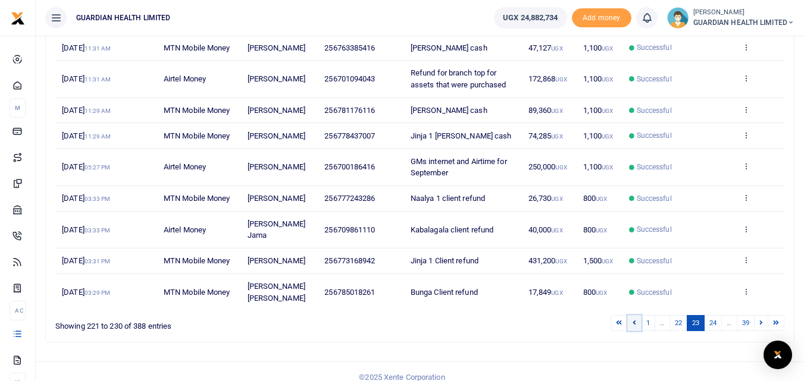
click at [633, 326] on icon at bounding box center [635, 323] width 4 height 7
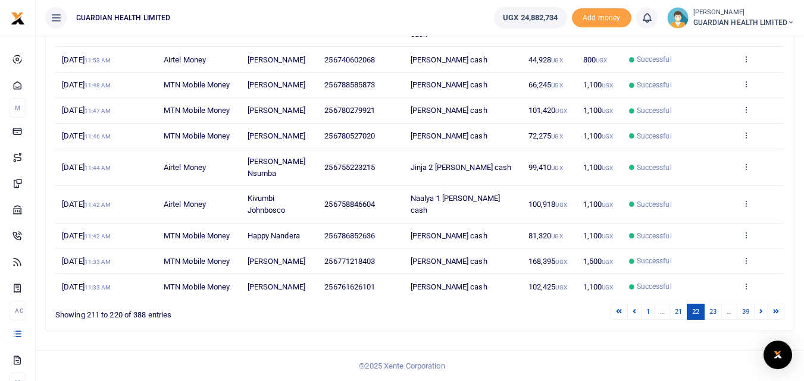
scroll to position [201, 0]
click at [630, 313] on link at bounding box center [634, 312] width 14 height 16
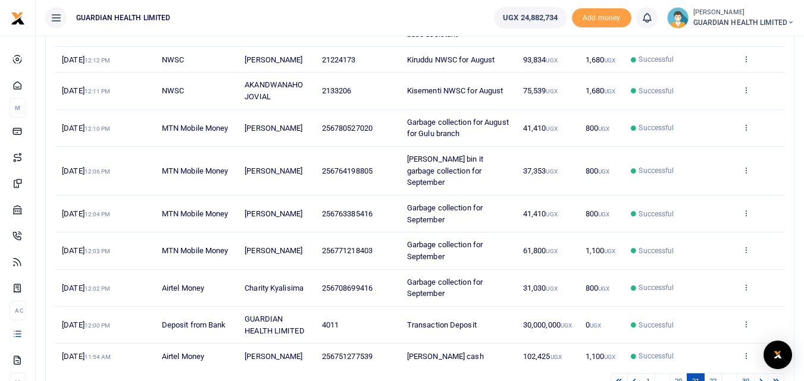
scroll to position [209, 0]
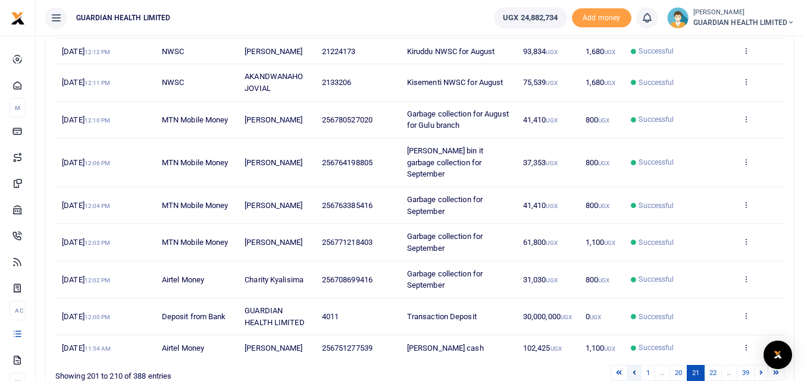
click at [633, 375] on icon at bounding box center [635, 373] width 4 height 7
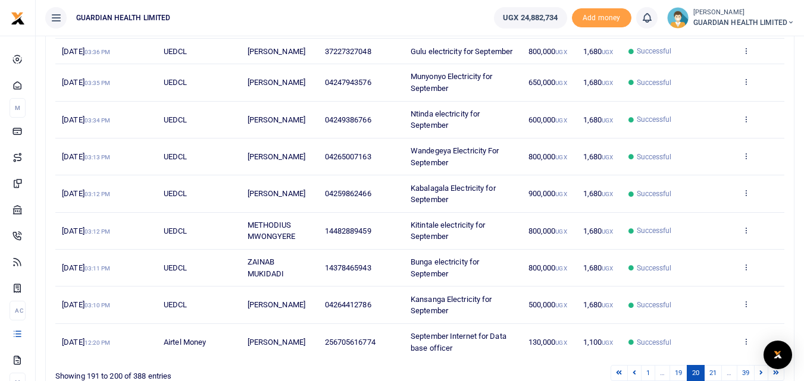
scroll to position [221, 0]
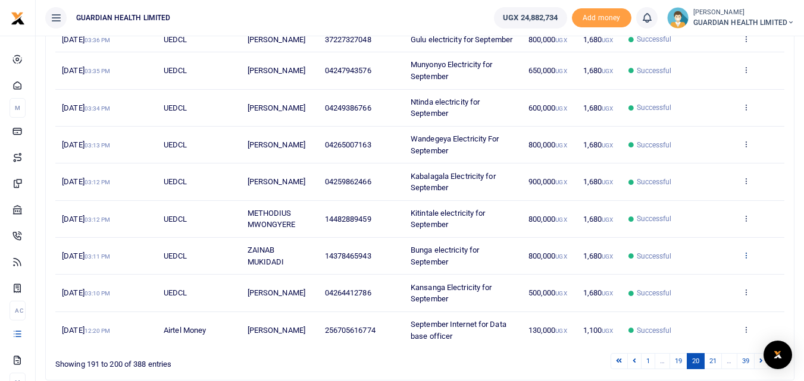
click at [743, 259] on icon at bounding box center [746, 255] width 8 height 8
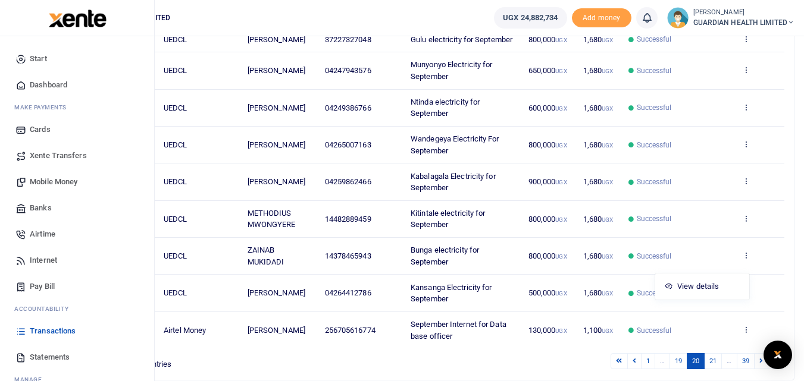
click at [51, 86] on span "Dashboard" at bounding box center [48, 85] width 37 height 12
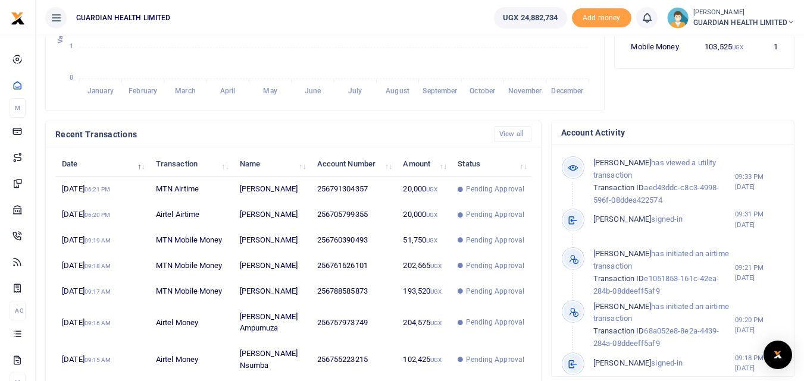
scroll to position [346, 0]
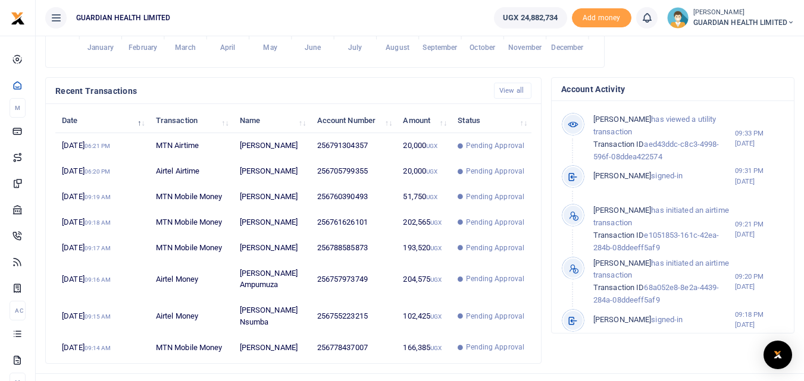
scroll to position [10, 10]
click at [714, 17] on small "[PERSON_NAME]" at bounding box center [743, 13] width 101 height 10
click at [735, 83] on link "Logout" at bounding box center [748, 87] width 94 height 17
